Goal: Task Accomplishment & Management: Use online tool/utility

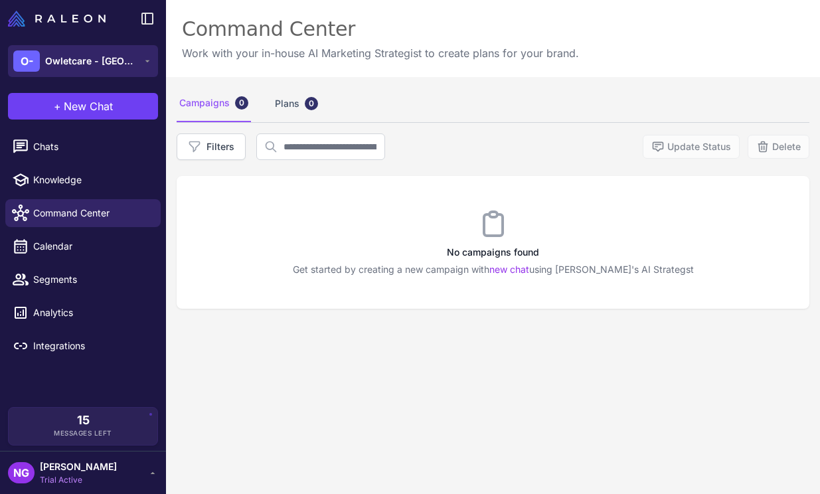
click at [120, 68] on button "O- Owletcare - UK" at bounding box center [83, 61] width 150 height 32
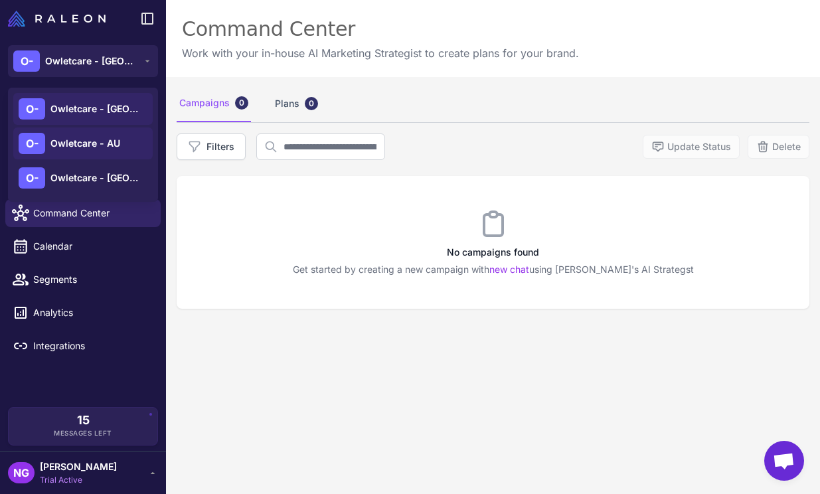
click at [105, 162] on div "O- Owletcare - AU" at bounding box center [82, 178] width 139 height 32
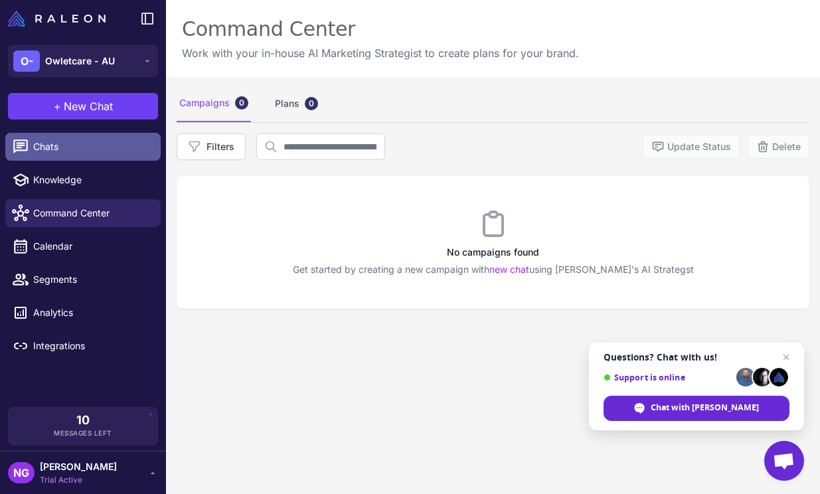
click at [119, 154] on link "Chats" at bounding box center [82, 147] width 155 height 28
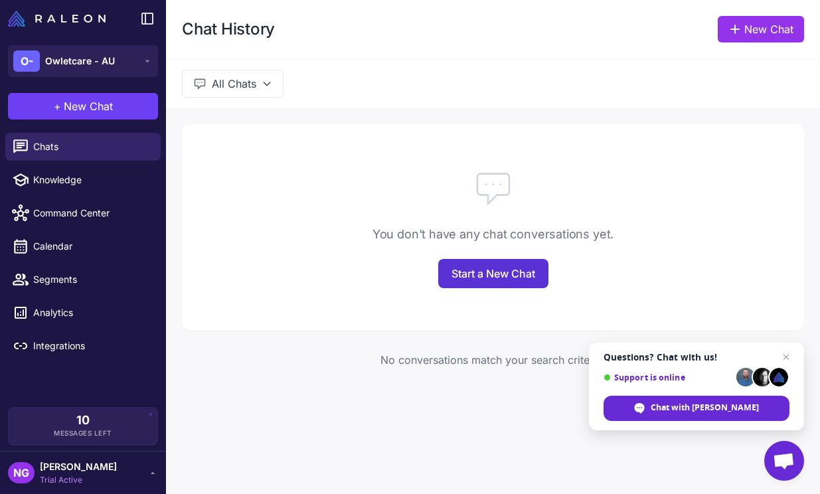
click at [457, 283] on link "Start a New Chat" at bounding box center [493, 273] width 110 height 29
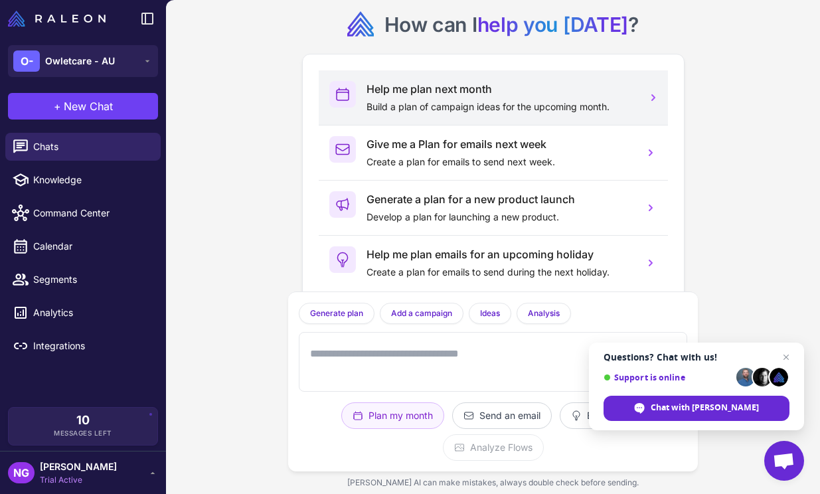
click at [530, 111] on p "Build a plan of campaign ideas for the upcoming month." at bounding box center [500, 107] width 267 height 15
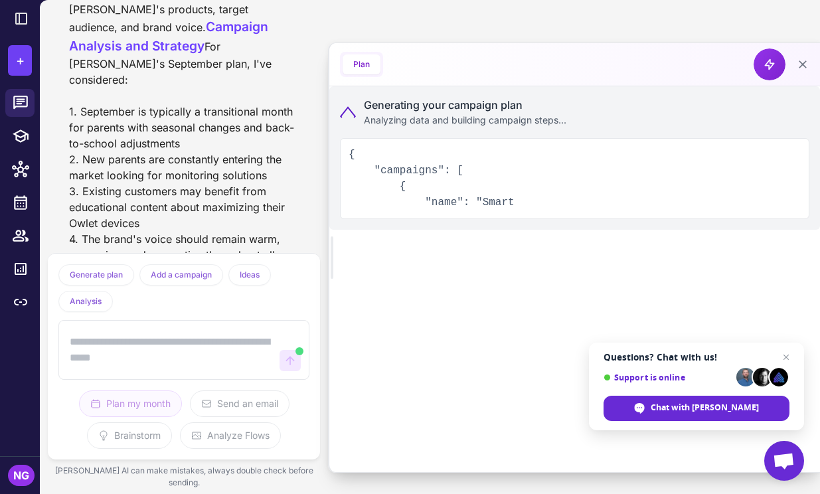
scroll to position [329, 0]
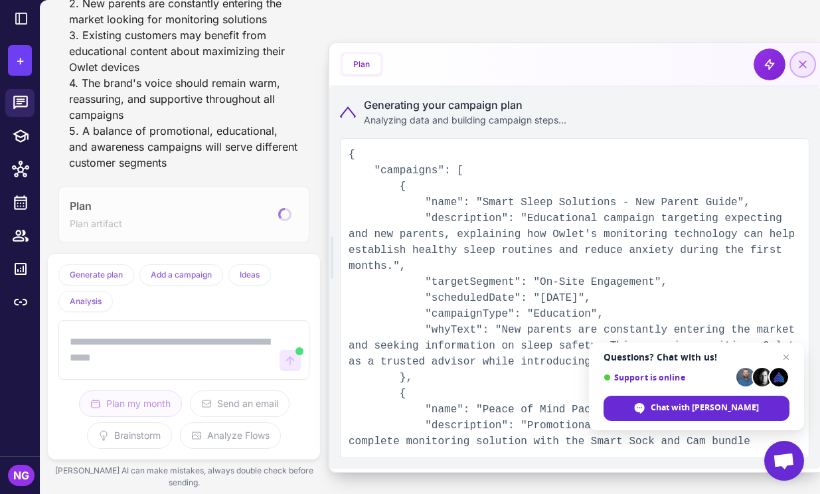
click at [806, 62] on icon at bounding box center [802, 64] width 13 height 13
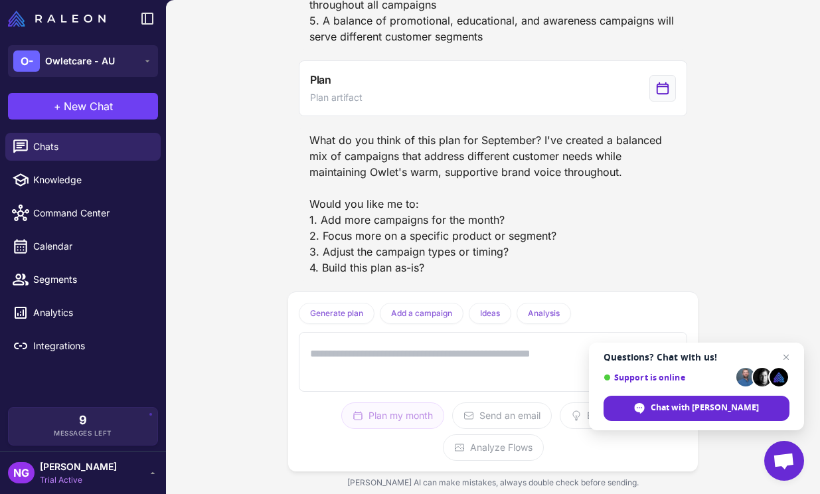
scroll to position [387, 0]
click at [450, 351] on textarea at bounding box center [479, 362] width 345 height 43
type textarea "**********"
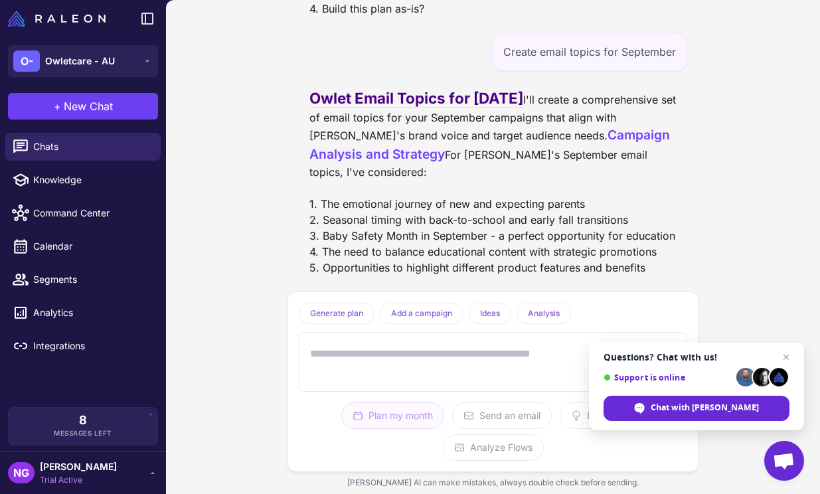
scroll to position [1061, 0]
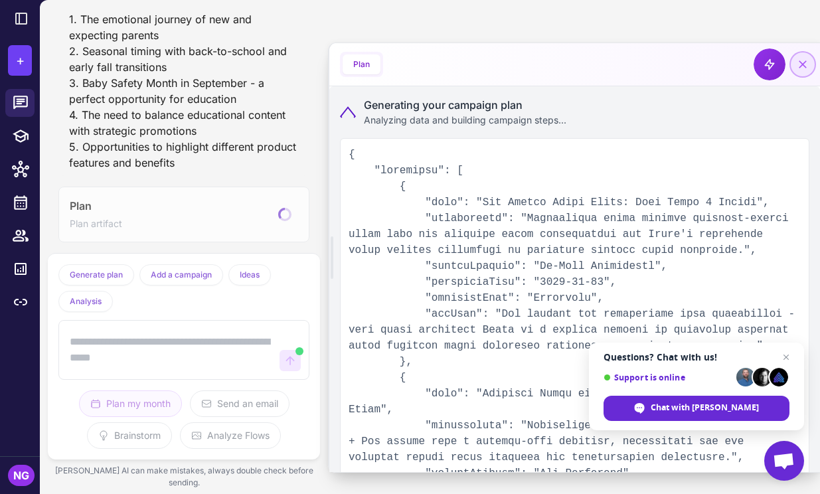
click at [806, 67] on icon at bounding box center [803, 64] width 8 height 8
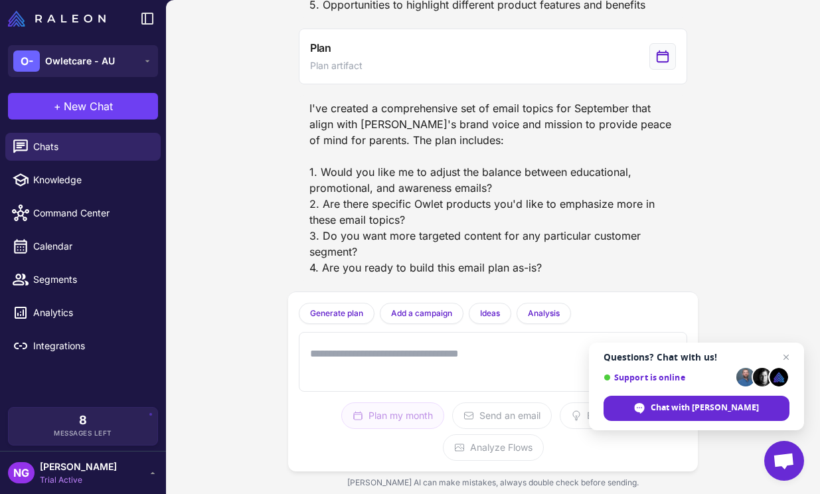
scroll to position [969, 0]
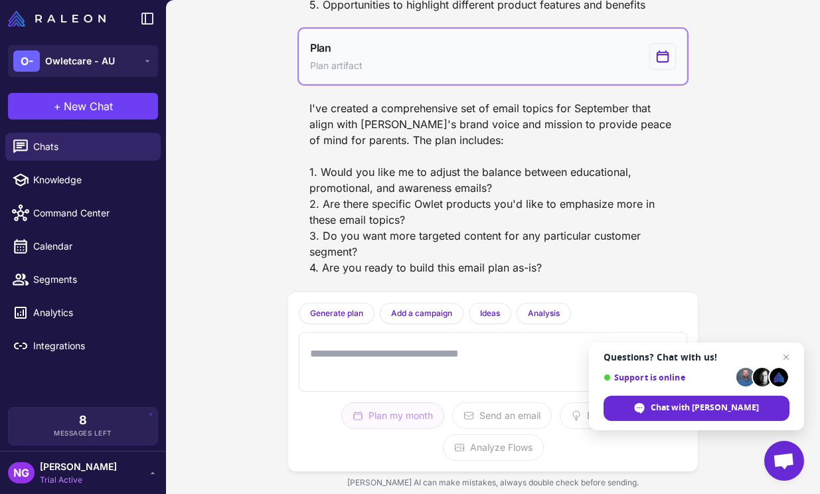
click at [576, 61] on button "Plan Plan artifact" at bounding box center [493, 57] width 389 height 56
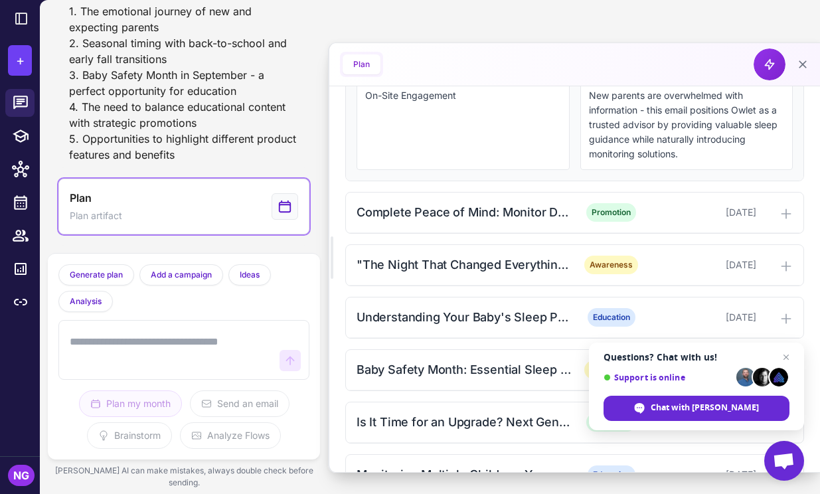
scroll to position [591, 0]
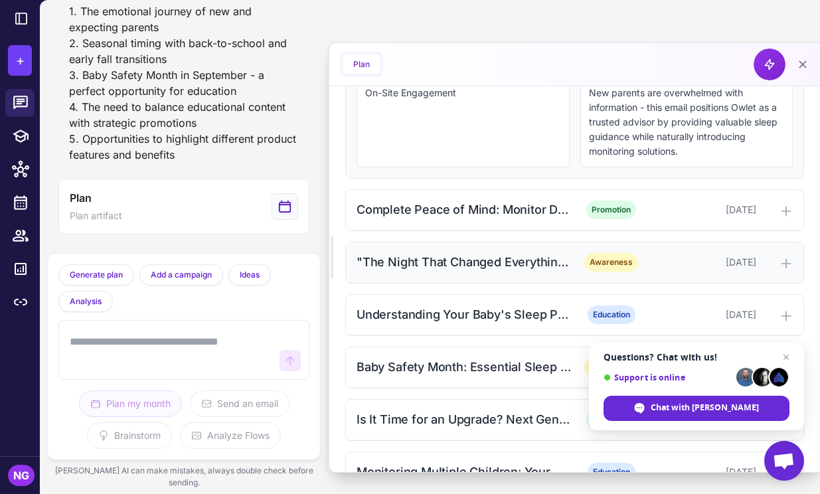
click at [556, 271] on div ""The Night That Changed Everything" - Real Parent Stories" at bounding box center [465, 262] width 216 height 18
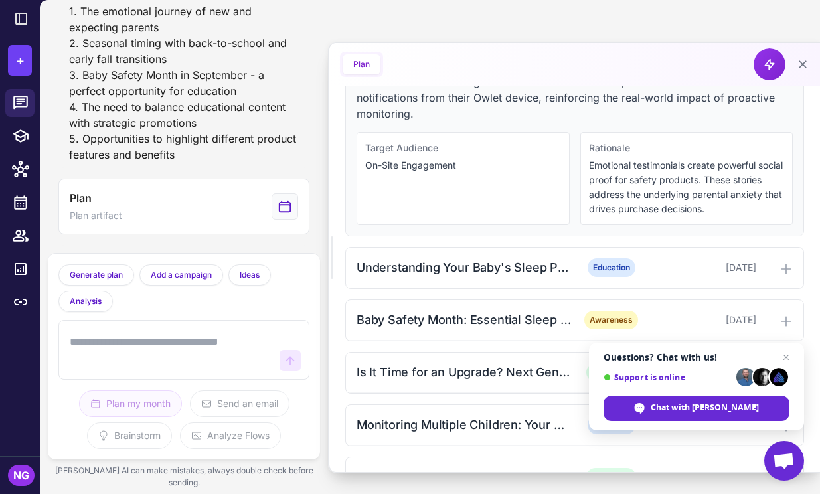
scroll to position [814, 0]
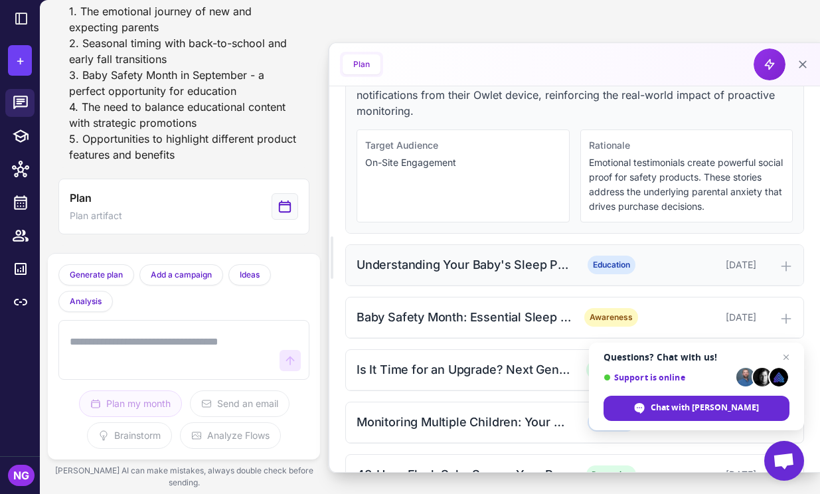
click at [553, 274] on div "Understanding Your Baby's Sleep Patterns" at bounding box center [465, 265] width 216 height 18
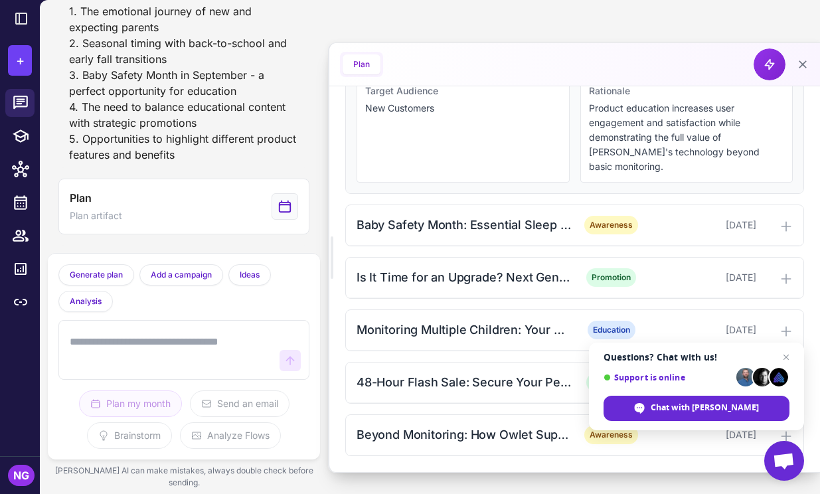
scroll to position [1084, 0]
click at [557, 232] on div "Baby Safety Month: Essential Sleep Environment Checklist" at bounding box center [465, 225] width 216 height 18
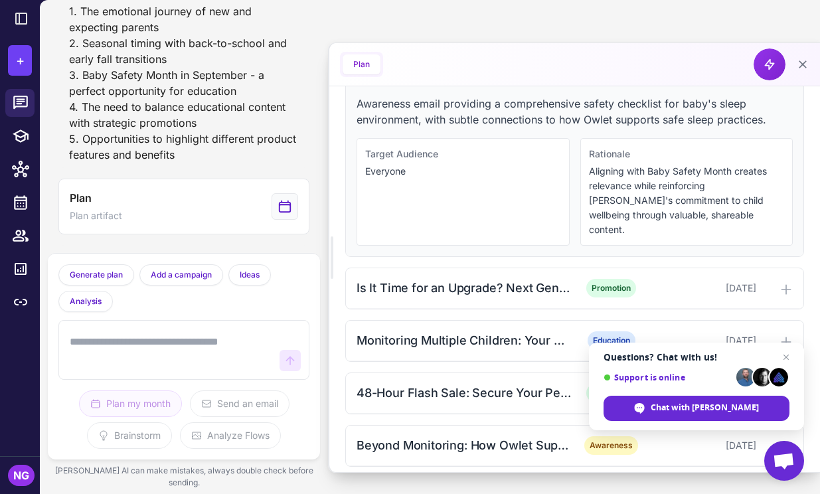
scroll to position [1241, 0]
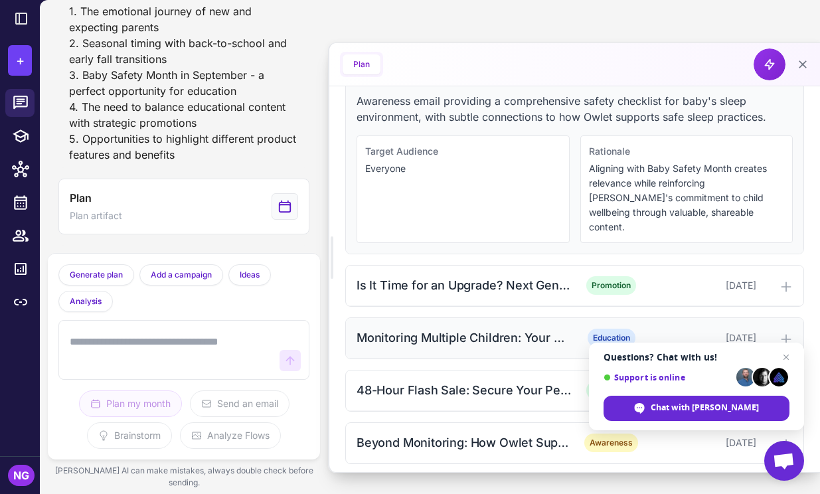
click at [532, 329] on div "Monitoring Multiple Children: Your Questions Answered" at bounding box center [465, 338] width 216 height 18
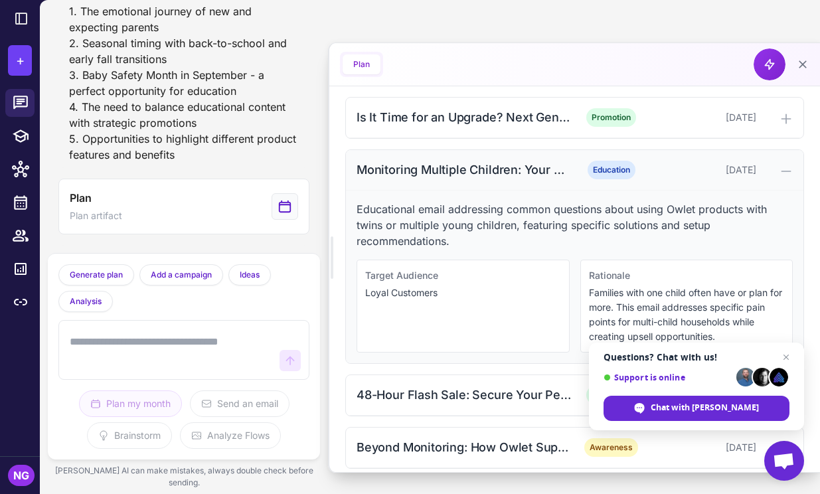
scroll to position [1413, 0]
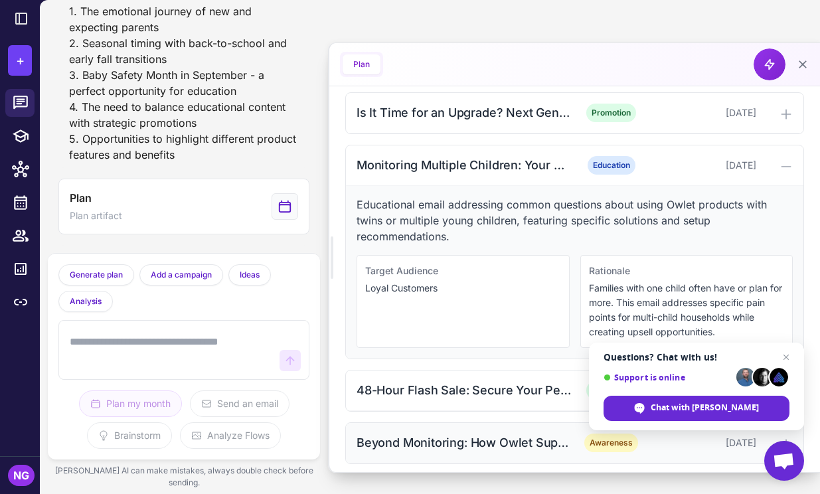
click at [519, 434] on div "Beyond Monitoring: How Owlet Supports Your Parenting Journey" at bounding box center [465, 443] width 216 height 18
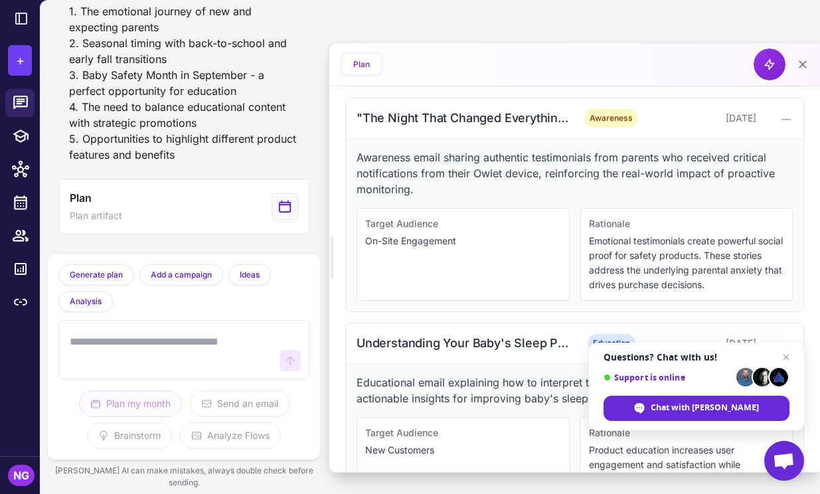
scroll to position [716, 0]
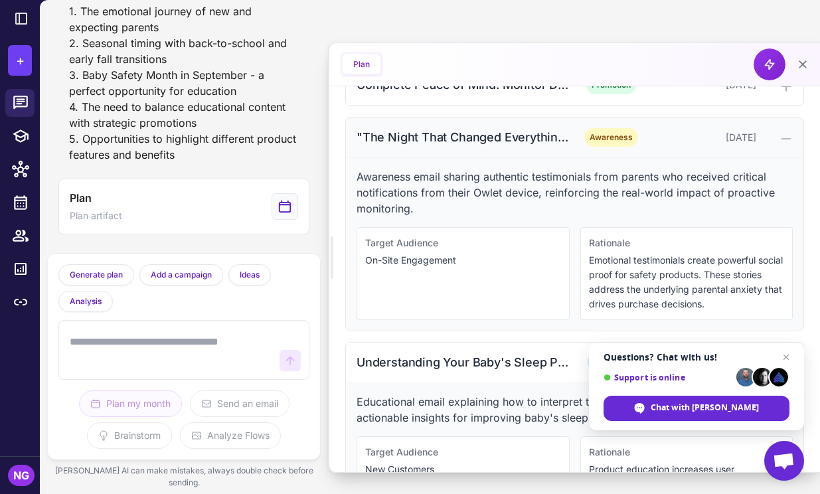
click at [790, 145] on icon at bounding box center [786, 138] width 13 height 13
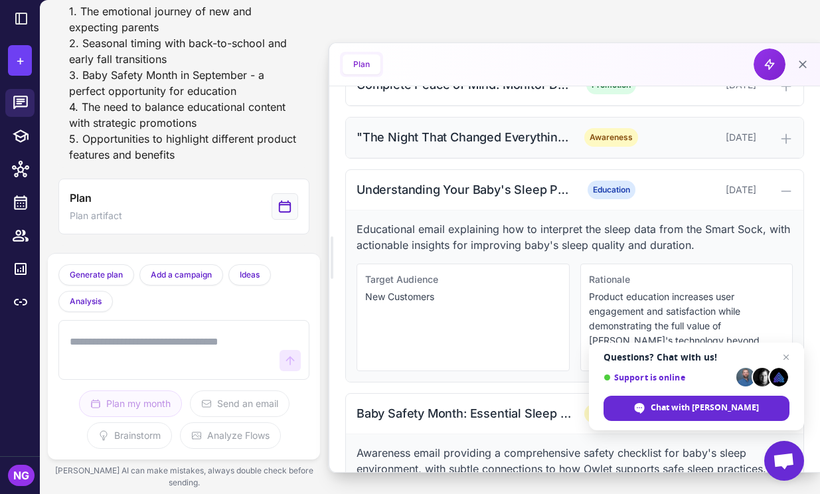
click at [790, 145] on icon at bounding box center [786, 138] width 13 height 13
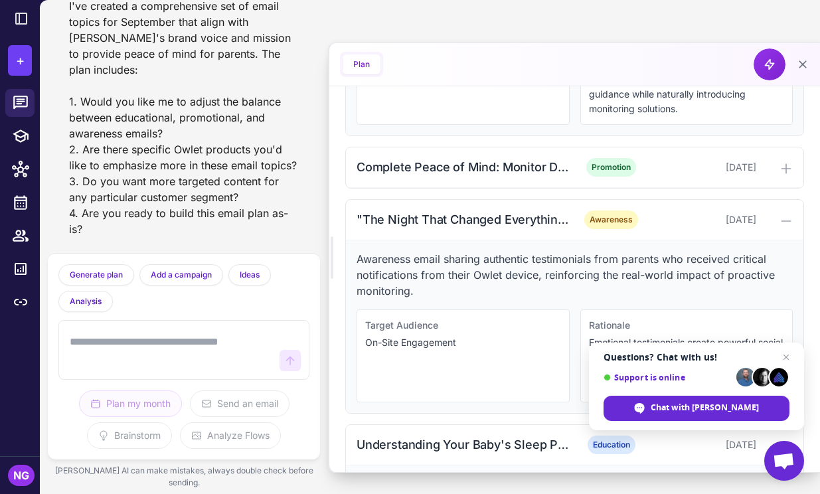
scroll to position [632, 0]
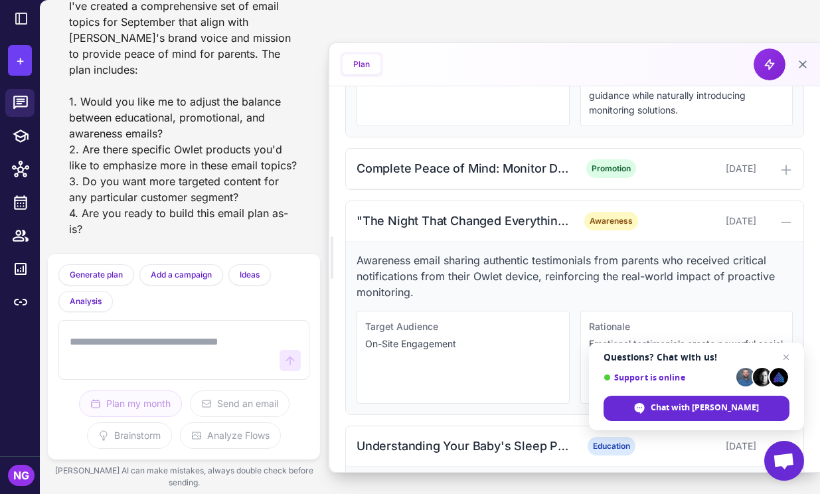
click at [213, 334] on div at bounding box center [183, 350] width 251 height 60
click at [193, 355] on textarea at bounding box center [170, 350] width 207 height 43
type textarea "**********"
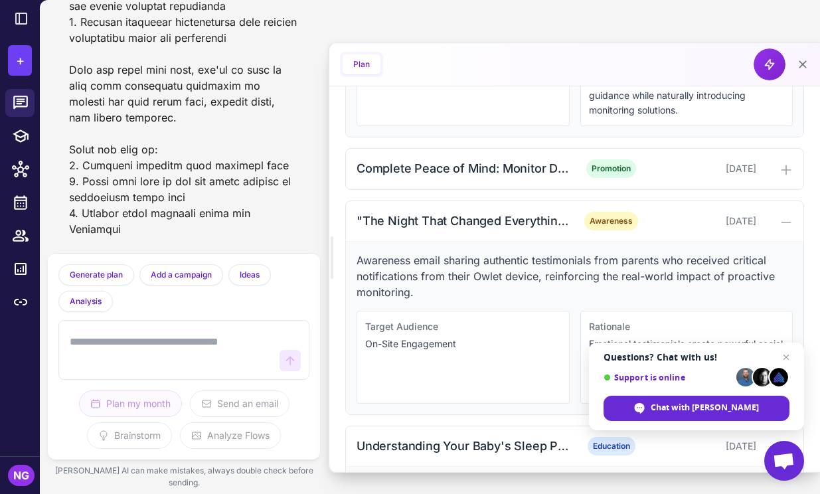
scroll to position [1933, 0]
click at [149, 343] on textarea at bounding box center [170, 350] width 207 height 43
type textarea "**********"
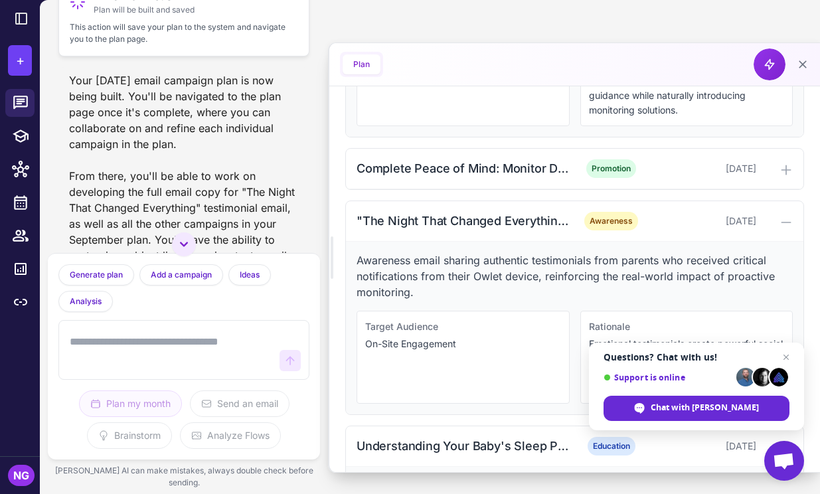
scroll to position [2241, 0]
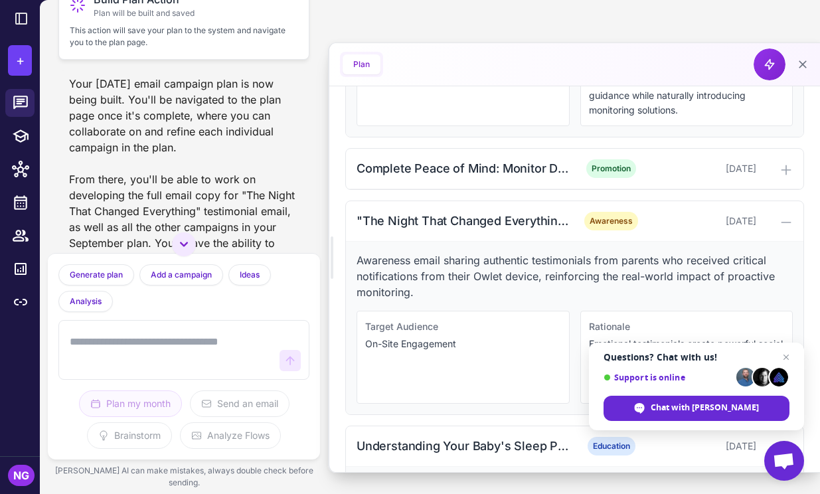
click at [165, 60] on div "Build Plan Action Plan will be built and saved This action will save your plan …" at bounding box center [183, 20] width 251 height 80
click at [124, 48] on p "This action will save your plan to the system and navigate you to the plan page." at bounding box center [184, 37] width 228 height 24
